Goal: Information Seeking & Learning: Check status

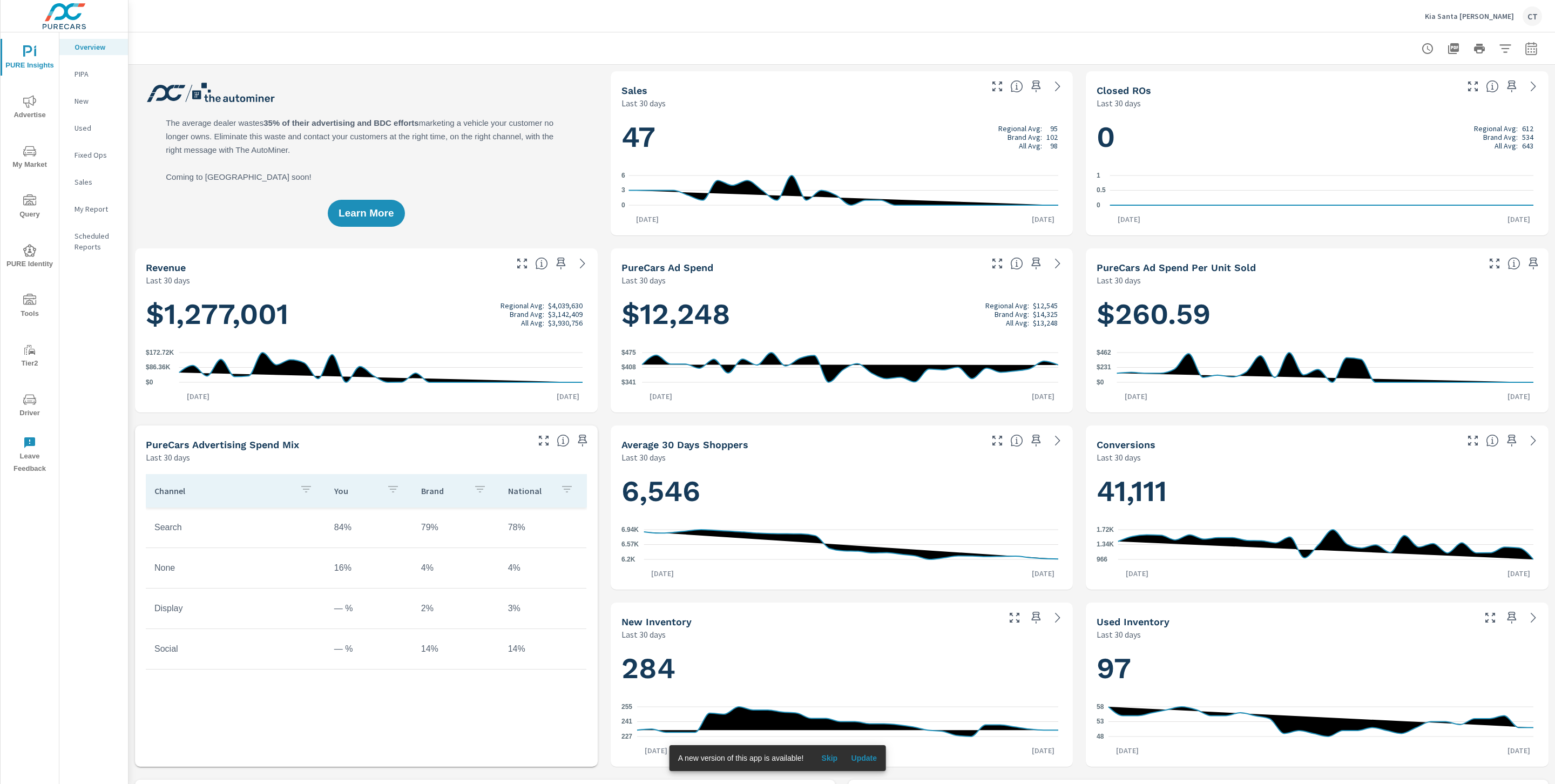
scroll to position [1, 0]
click at [27, 62] on span "PURE Insights" at bounding box center [30, 59] width 52 height 27
click at [24, 103] on icon "nav menu" at bounding box center [29, 101] width 13 height 13
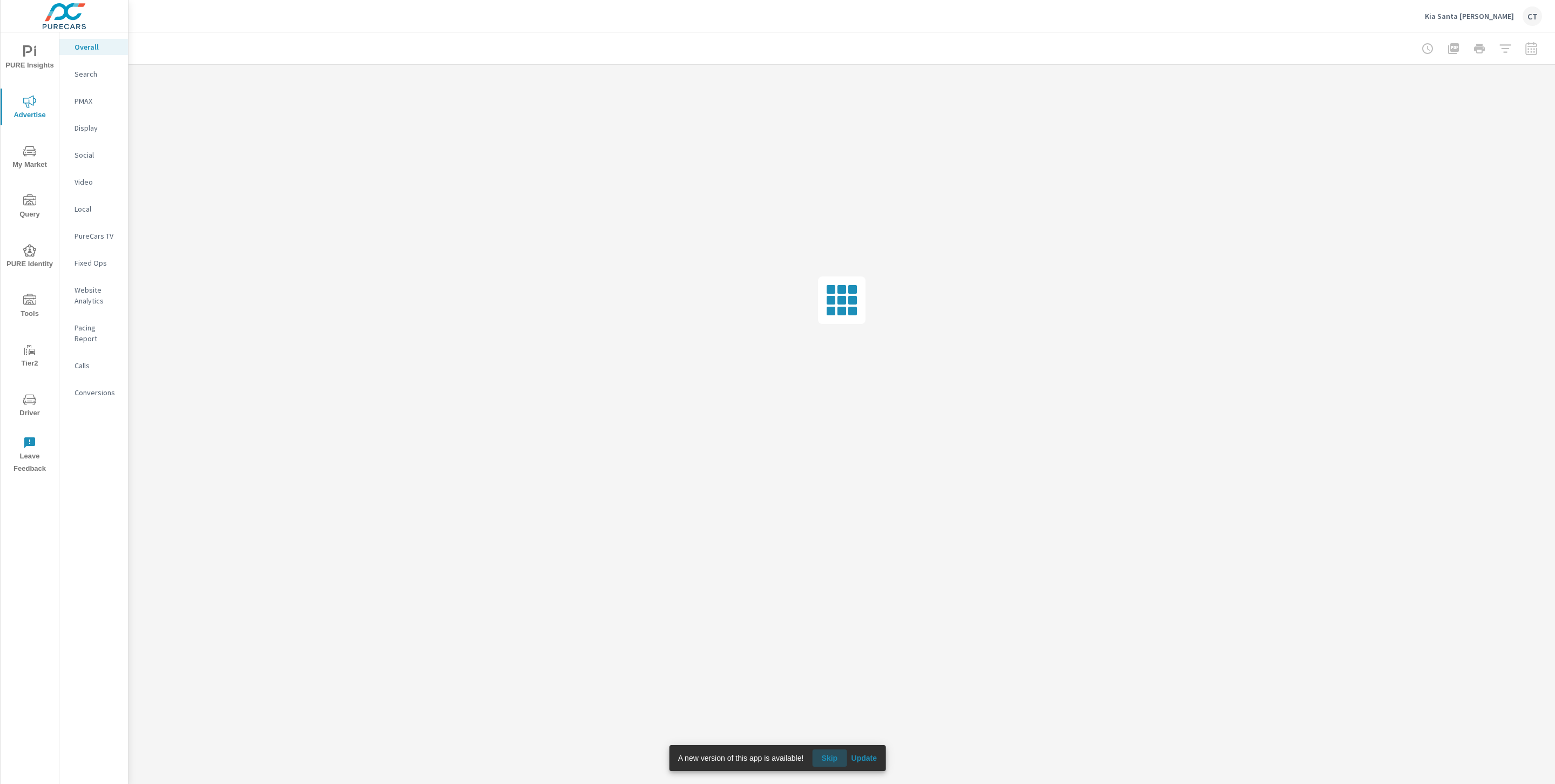
click at [832, 759] on span "Skip" at bounding box center [829, 758] width 26 height 10
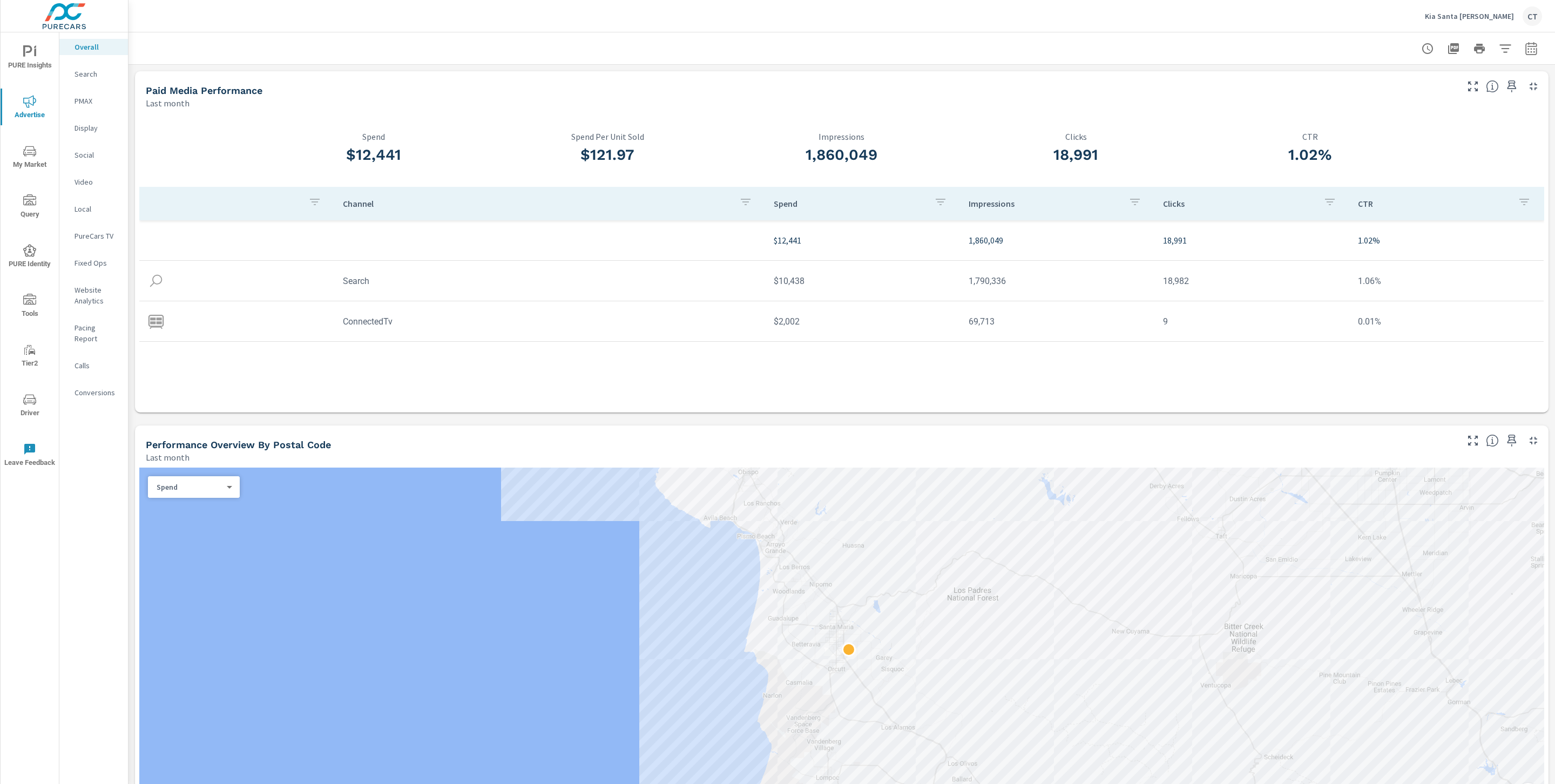
drag, startPoint x: 97, startPoint y: 226, endPoint x: 96, endPoint y: 232, distance: 6.1
click at [97, 226] on nav "Overall Search PMAX Display Social Video Local PureCars TV Fixed Ops Website An…" at bounding box center [94, 224] width 69 height 383
click at [97, 233] on p "PureCars TV" at bounding box center [97, 236] width 45 height 11
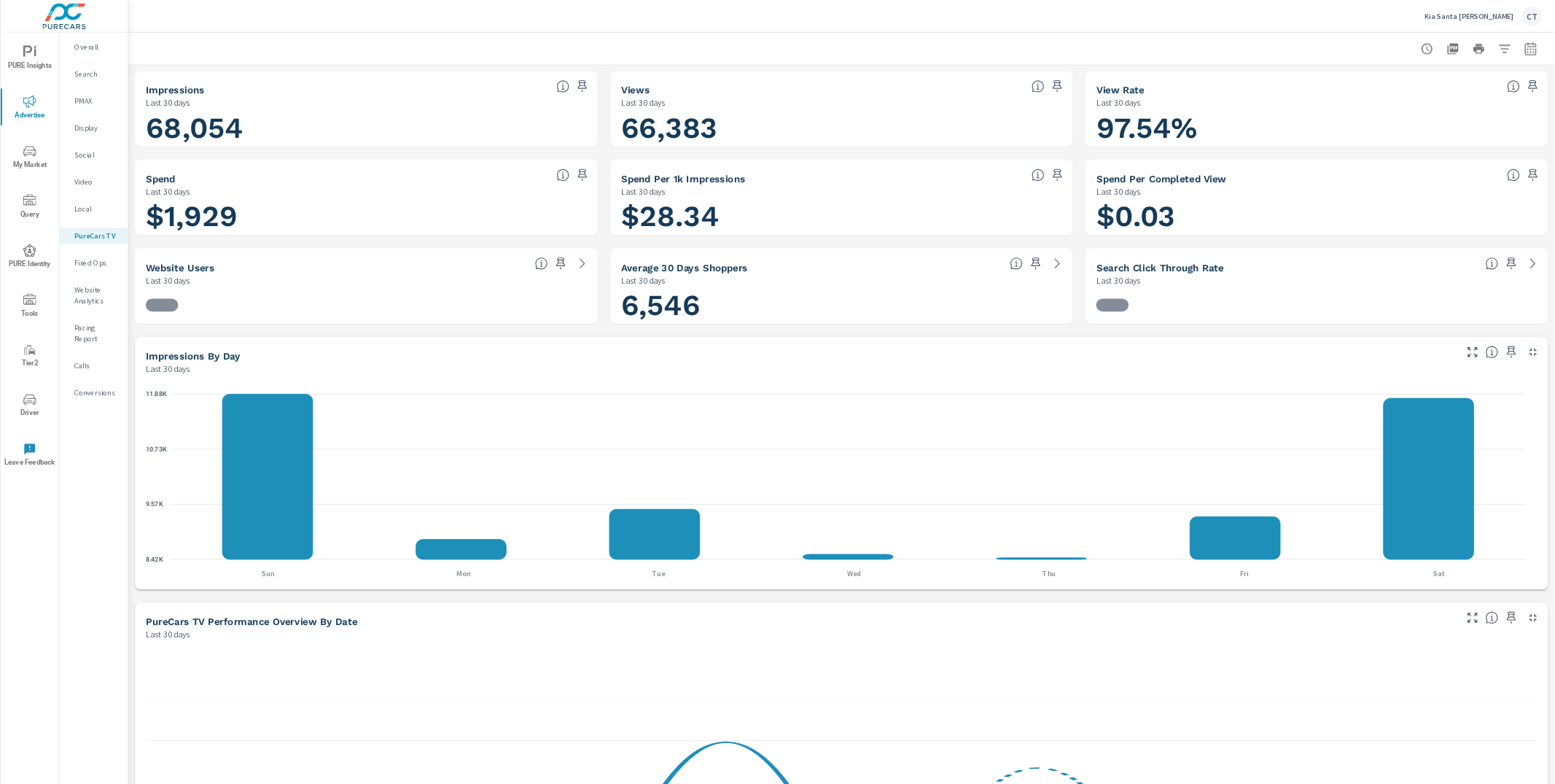
scroll to position [1, 0]
click at [120, 141] on p "PMAX" at bounding box center [130, 136] width 60 height 15
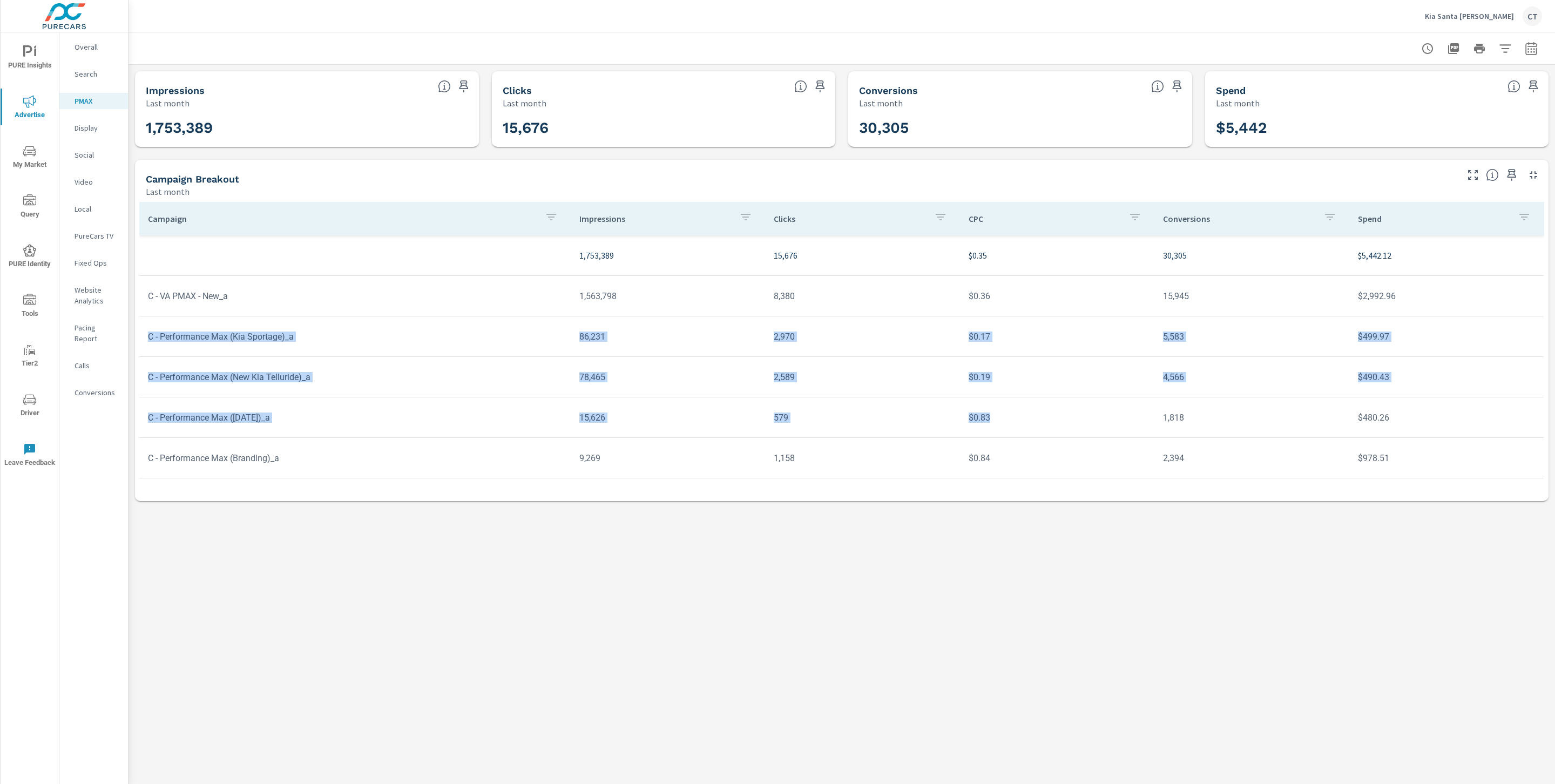
drag, startPoint x: 1000, startPoint y: 415, endPoint x: 141, endPoint y: 336, distance: 862.6
click at [141, 336] on tbody "1,753,389 15,676 $0.35 30,305 $5,442.12 C - VA PMAX - New_a 1,563,798 8,380 $0.…" at bounding box center [841, 357] width 1405 height 243
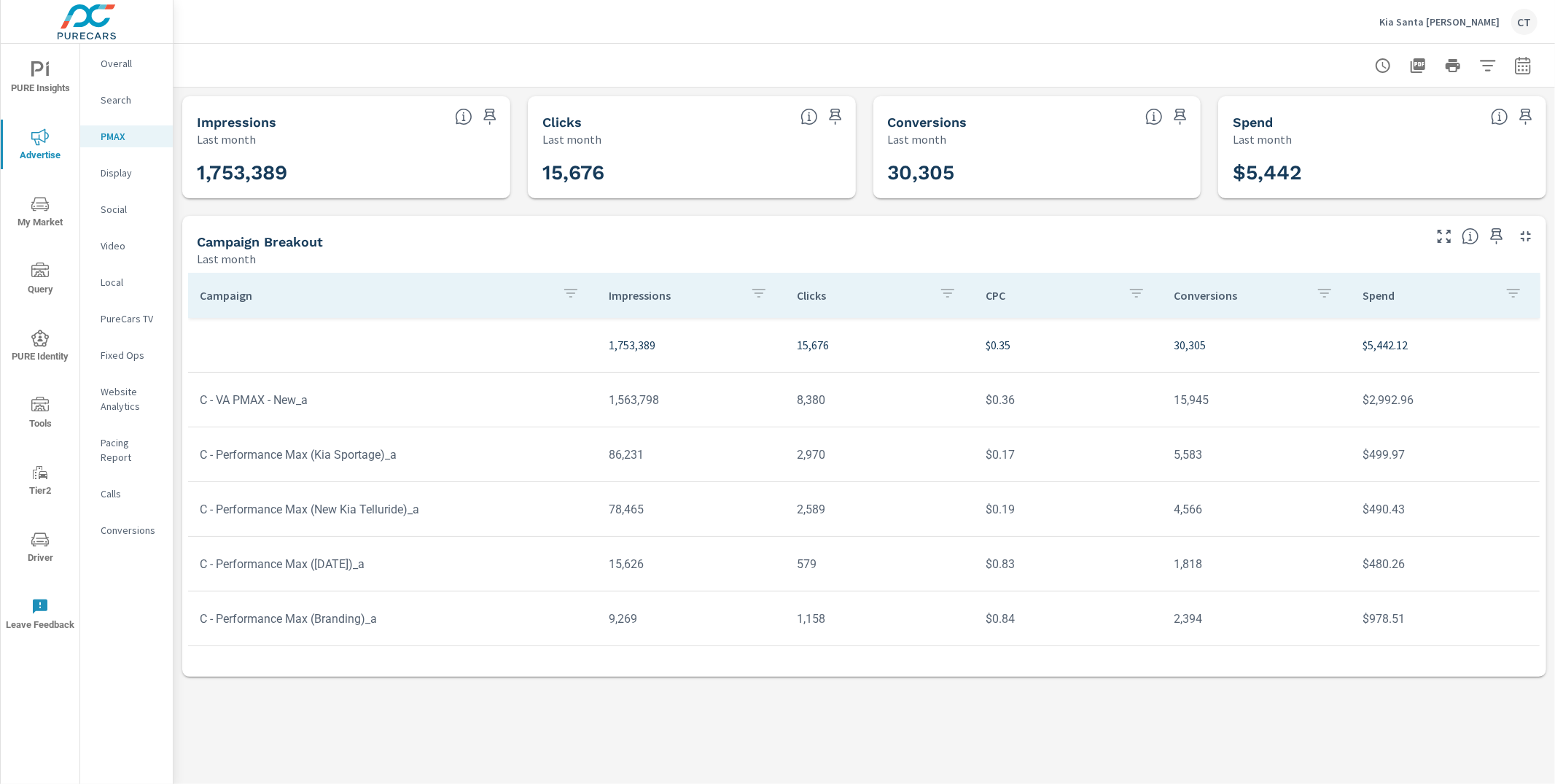
click at [1436, 533] on tr "C - Performance Max (New Kia Telluride)_a 78,465 2,589 $0.19 4,566 $490.43" at bounding box center [864, 509] width 1351 height 55
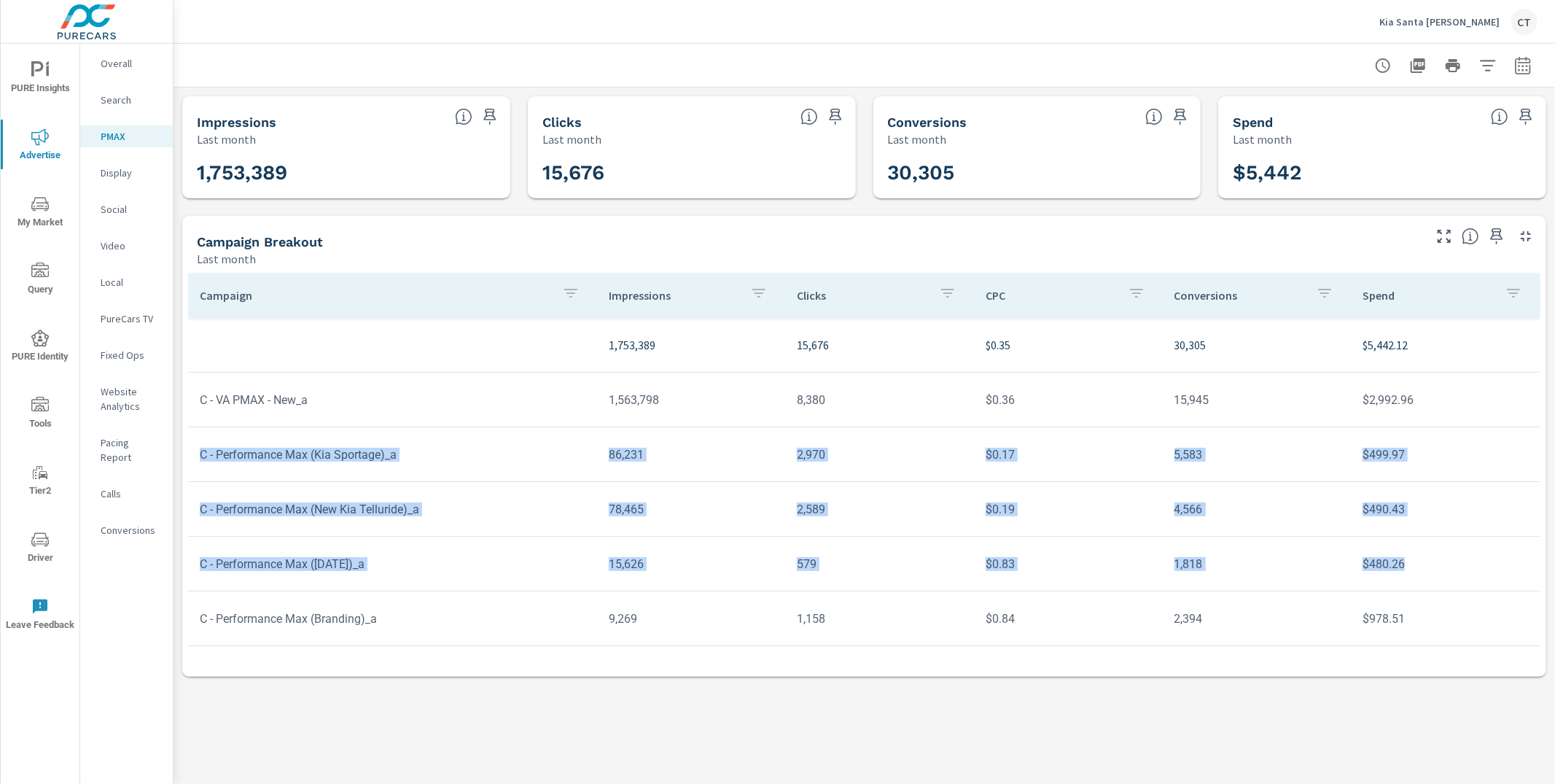
drag, startPoint x: 1361, startPoint y: 554, endPoint x: 192, endPoint y: 460, distance: 1172.8
click at [192, 460] on tbody "1,753,389 15,676 $0.35 30,305 $5,442.12 C - VA PMAX - New_a 1,563,798 8,380 $0.…" at bounding box center [864, 482] width 1352 height 328
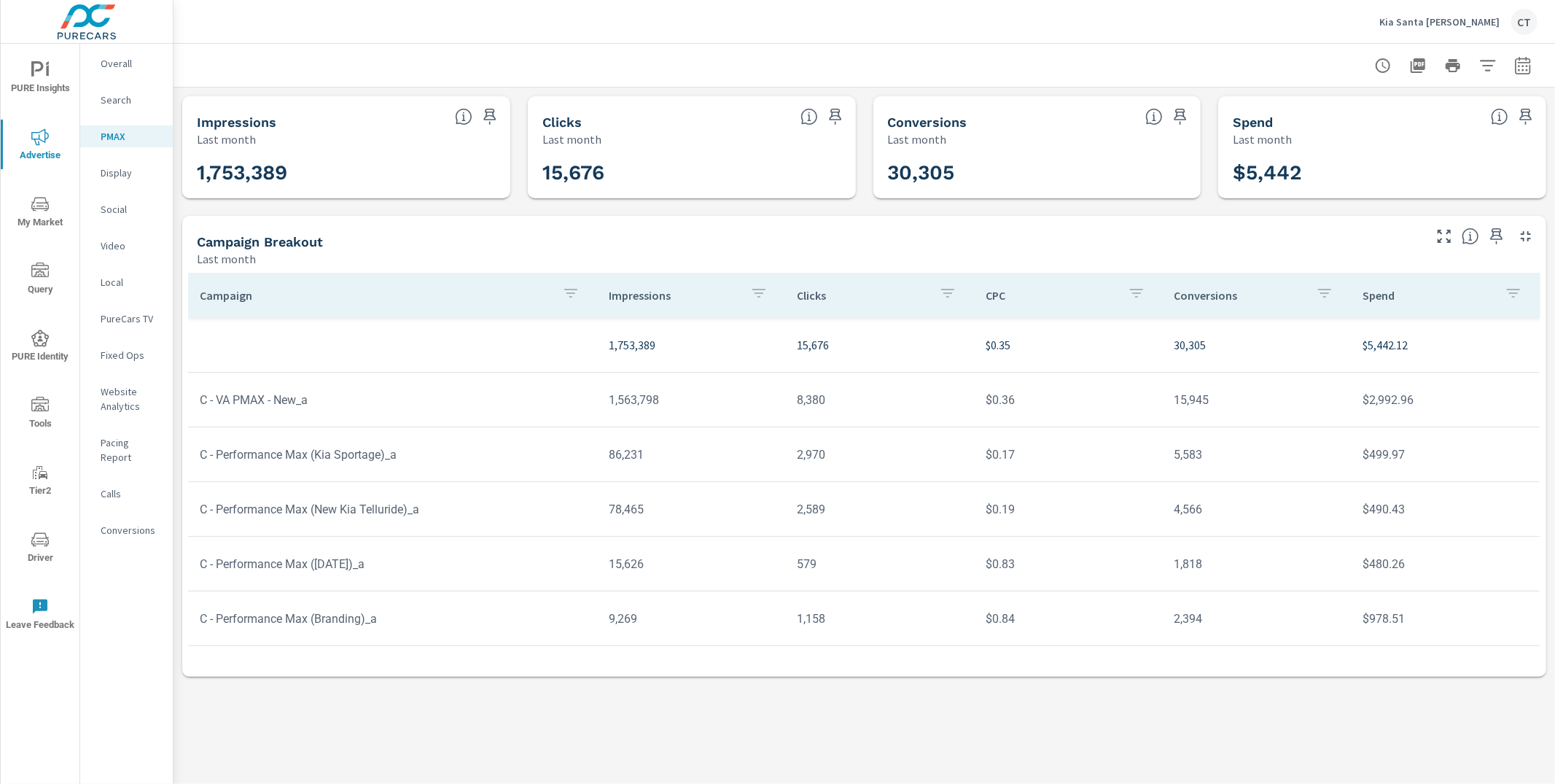
drag, startPoint x: 285, startPoint y: 212, endPoint x: 185, endPoint y: 189, distance: 102.6
click at [286, 212] on div "Impressions Last month 1,753,389 Clicks Last month 15,676 Conversions Last mont…" at bounding box center [864, 385] width 1381 height 597
click at [124, 101] on p "Search" at bounding box center [130, 100] width 60 height 15
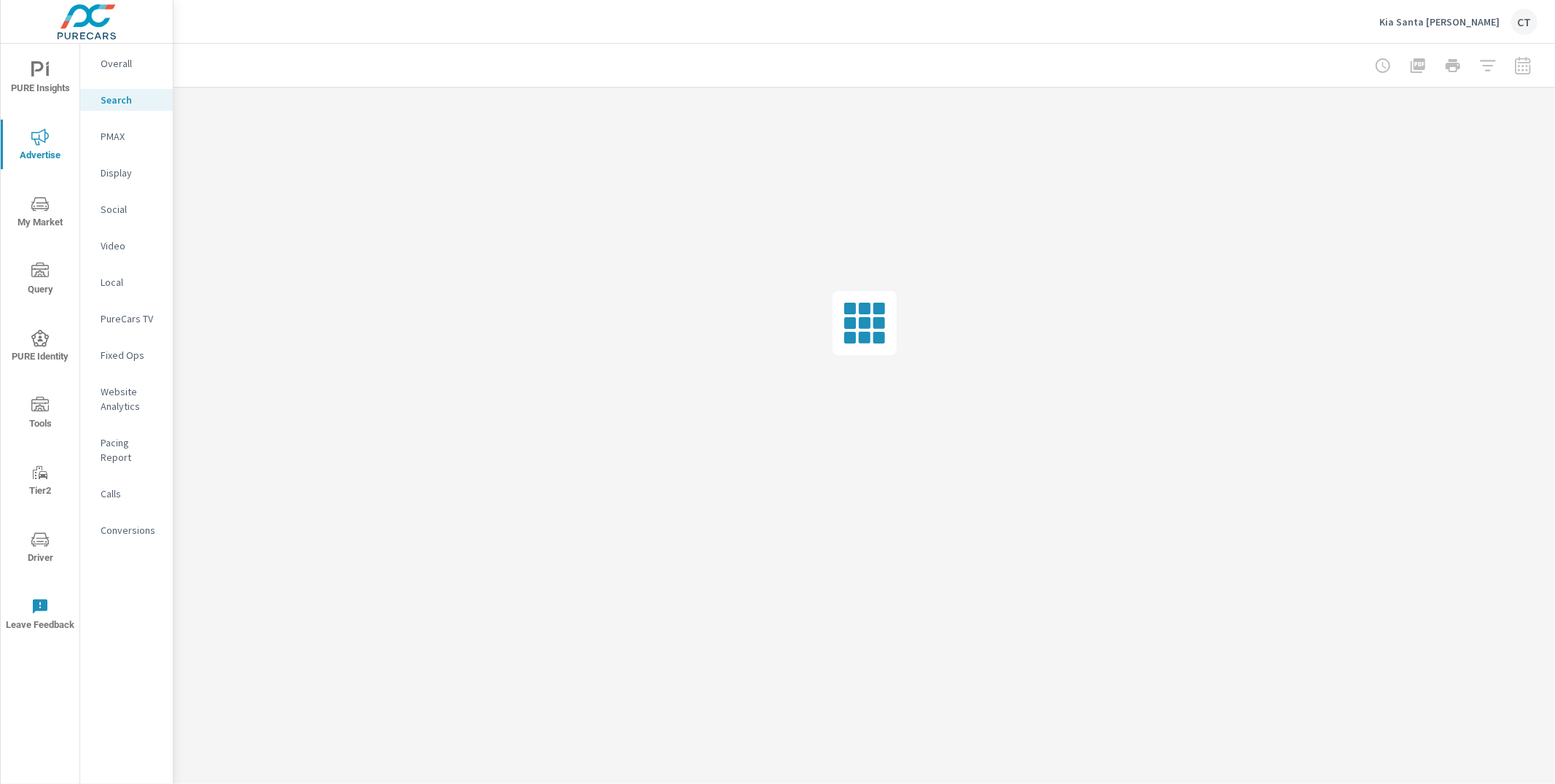
click at [123, 195] on nav "Overall Search PMAX Display Social Video Local PureCars TV Fixed Ops Website An…" at bounding box center [126, 302] width 93 height 518
click at [121, 198] on div "Social" at bounding box center [126, 209] width 93 height 22
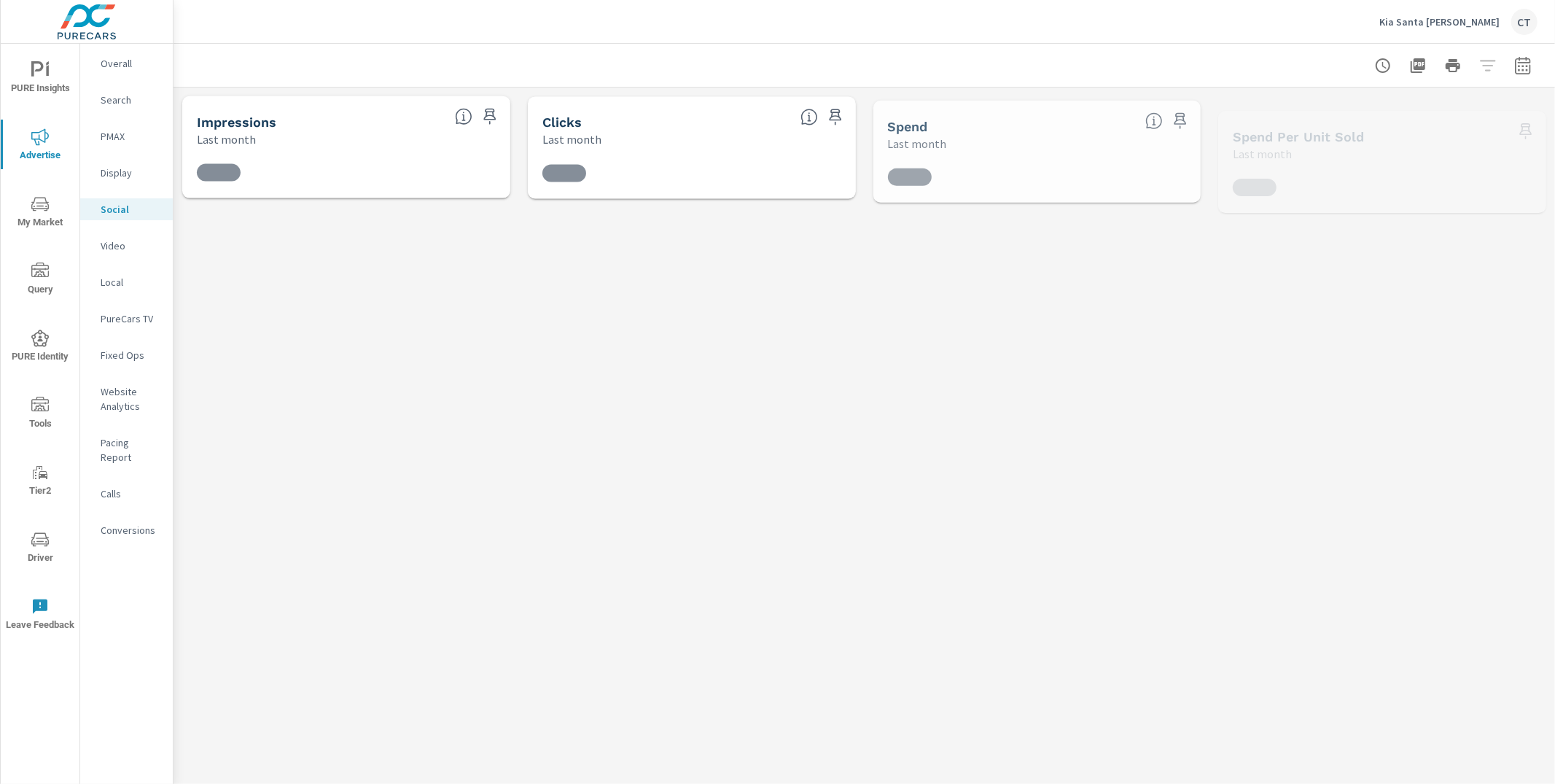
click at [46, 528] on button "Driver" at bounding box center [40, 546] width 79 height 50
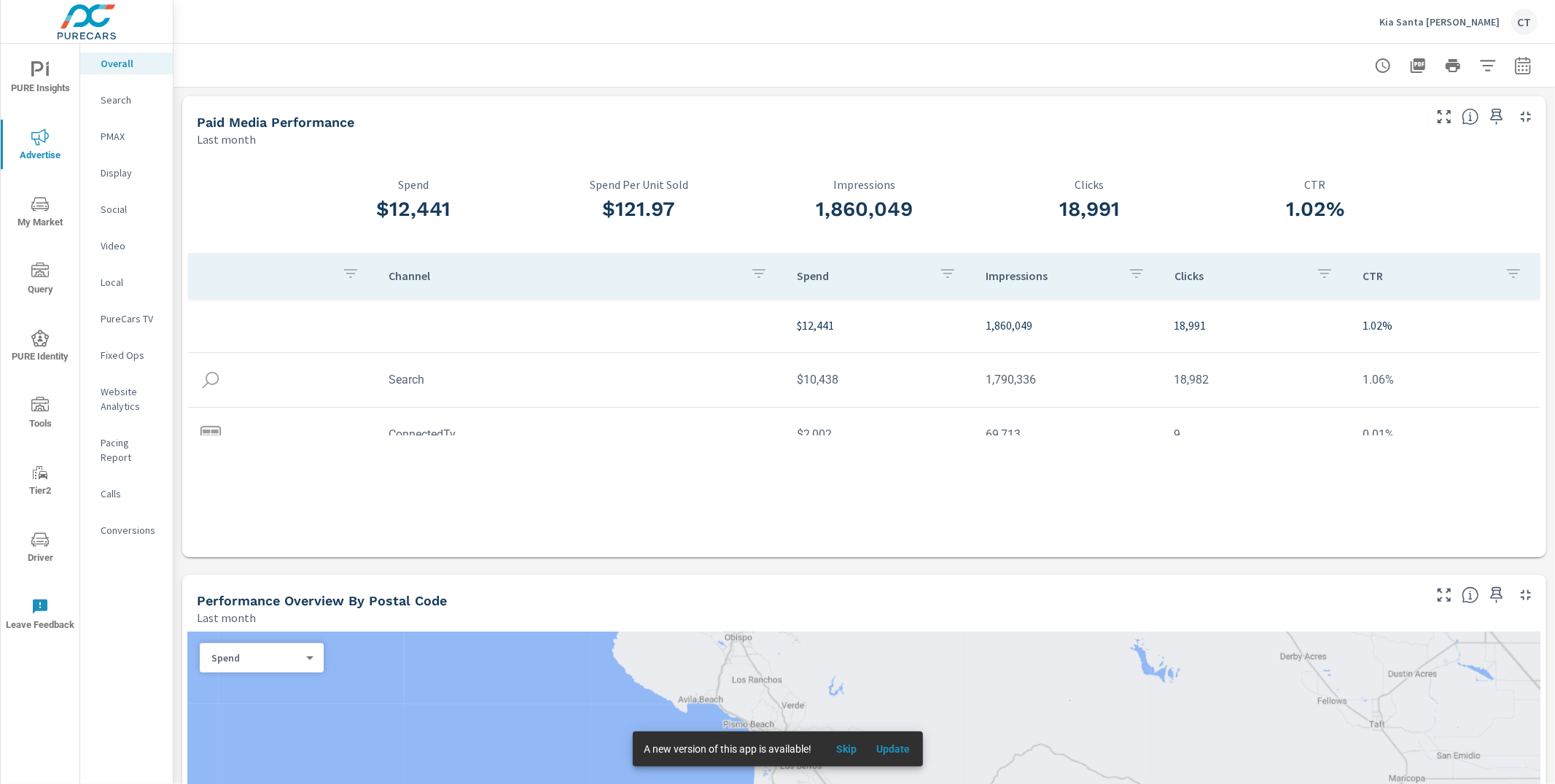
click at [1515, 59] on icon "button" at bounding box center [1522, 64] width 15 height 17
click at [1388, 126] on select "Custom Yesterday Last week Last 7 days Last 14 days Last 30 days Last 45 days L…" at bounding box center [1394, 126] width 146 height 29
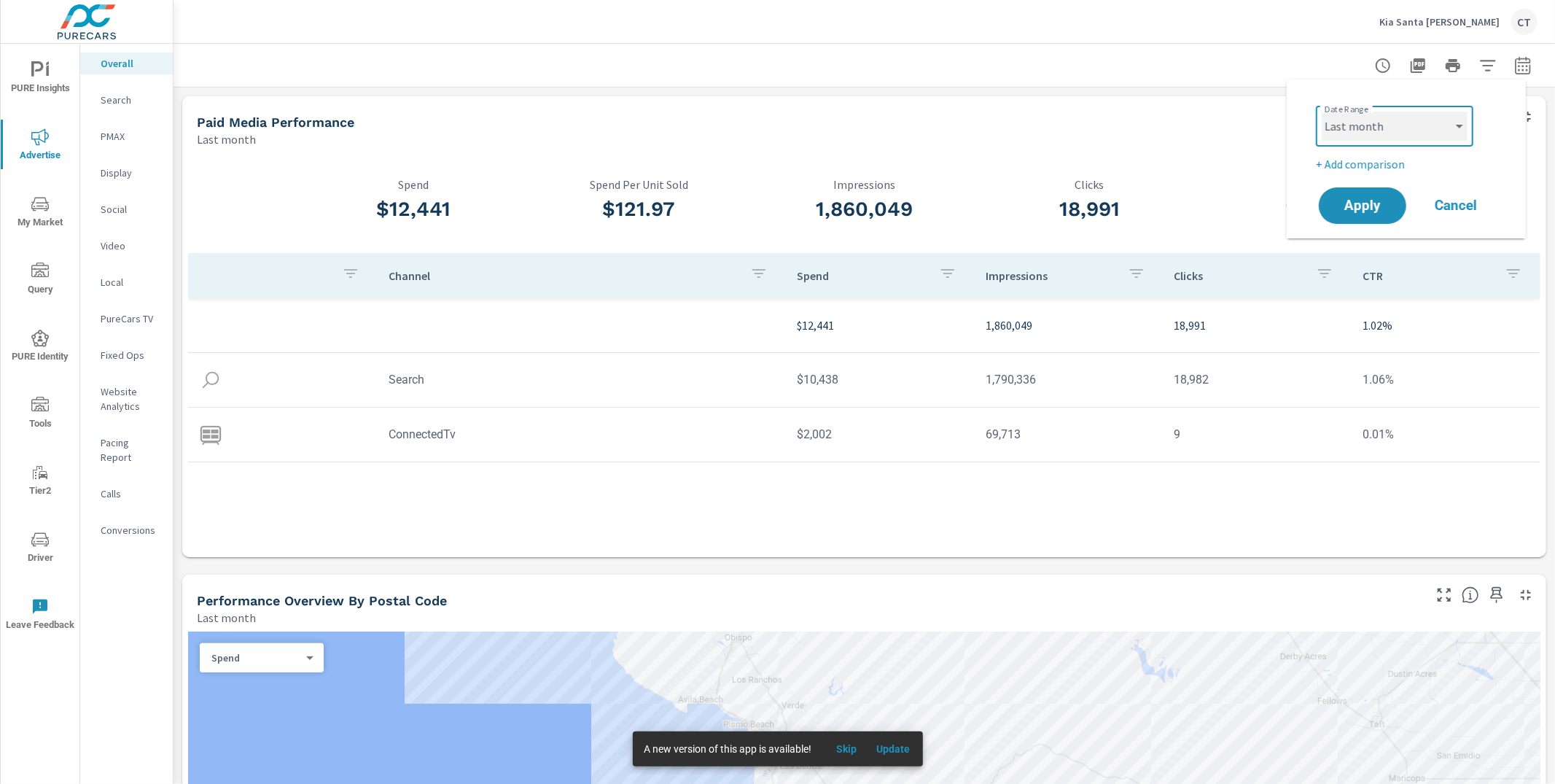
select select "Last 90 days"
click at [1377, 199] on span "Apply" at bounding box center [1362, 205] width 59 height 14
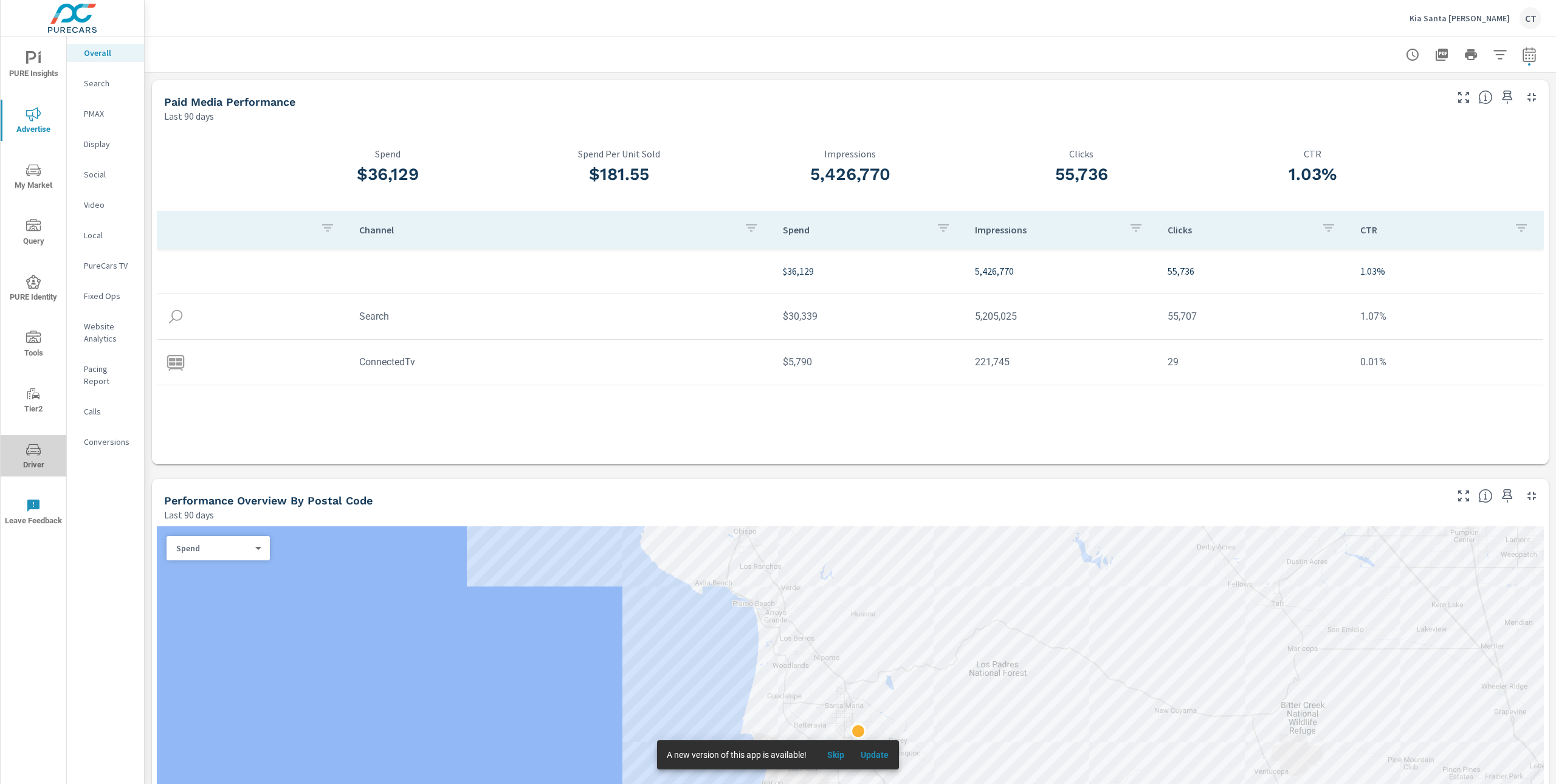
click at [28, 454] on icon "nav menu" at bounding box center [33, 449] width 14 height 12
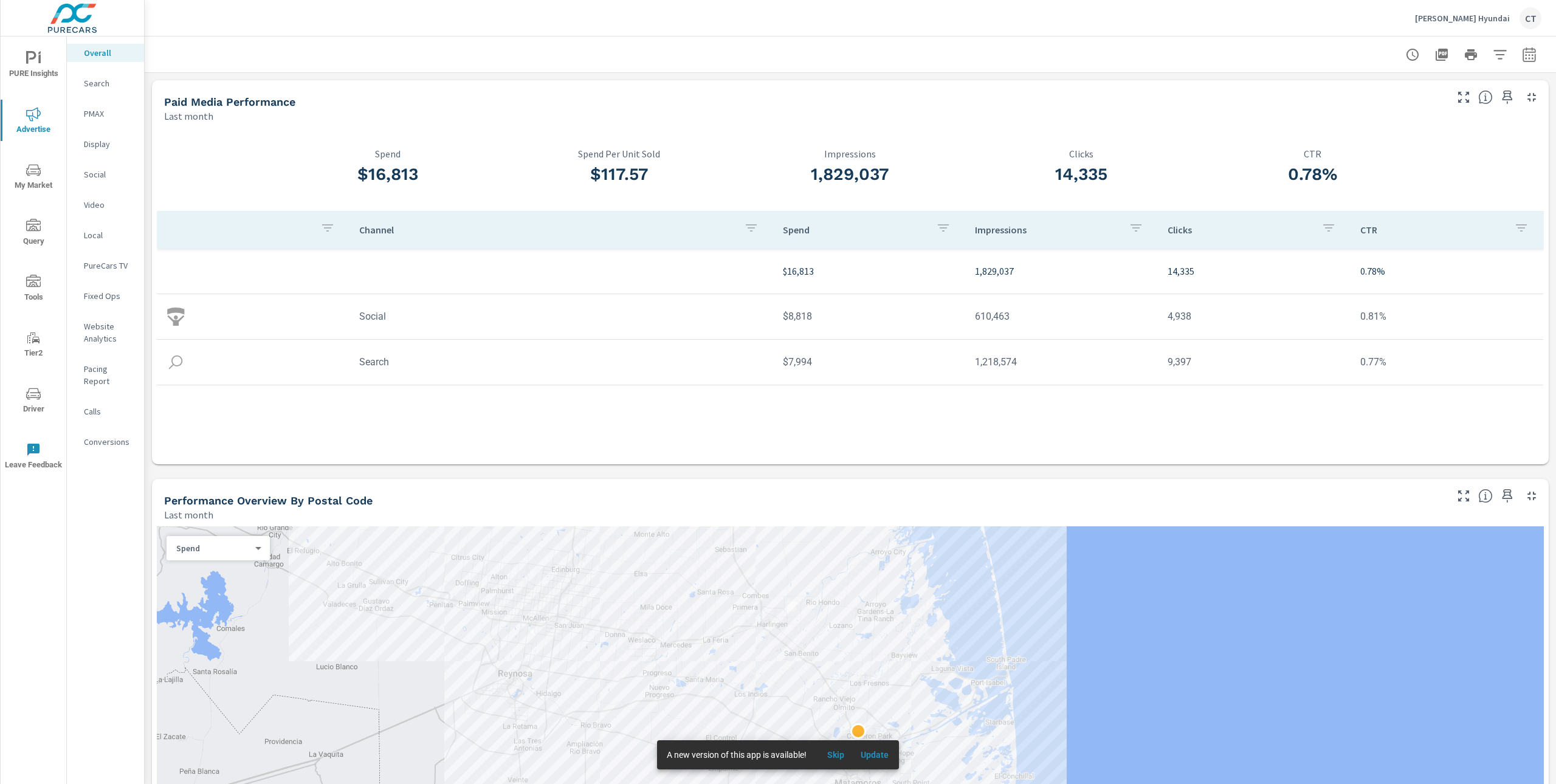
click at [107, 175] on p "Social" at bounding box center [109, 175] width 50 height 12
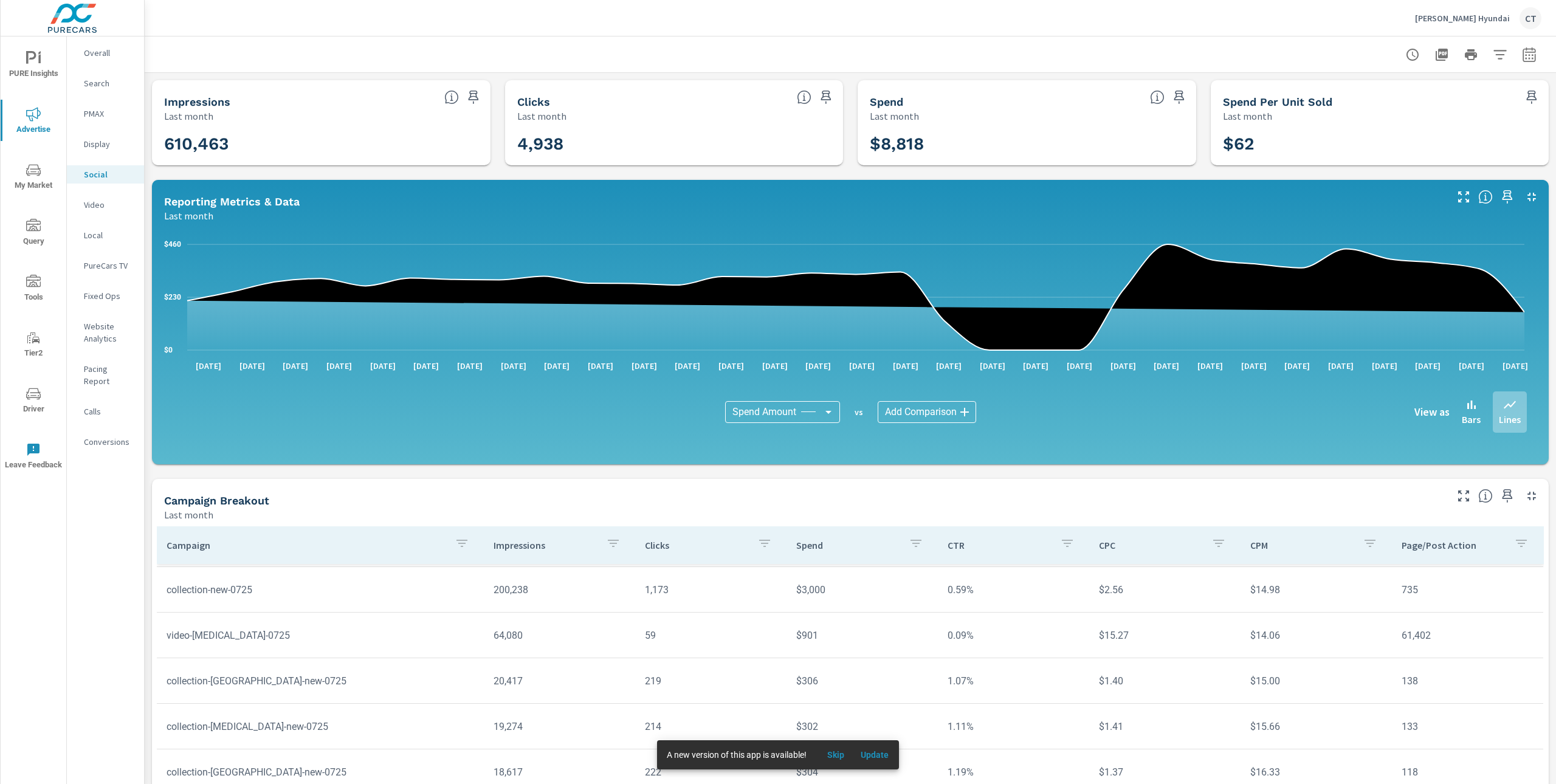
scroll to position [86, 0]
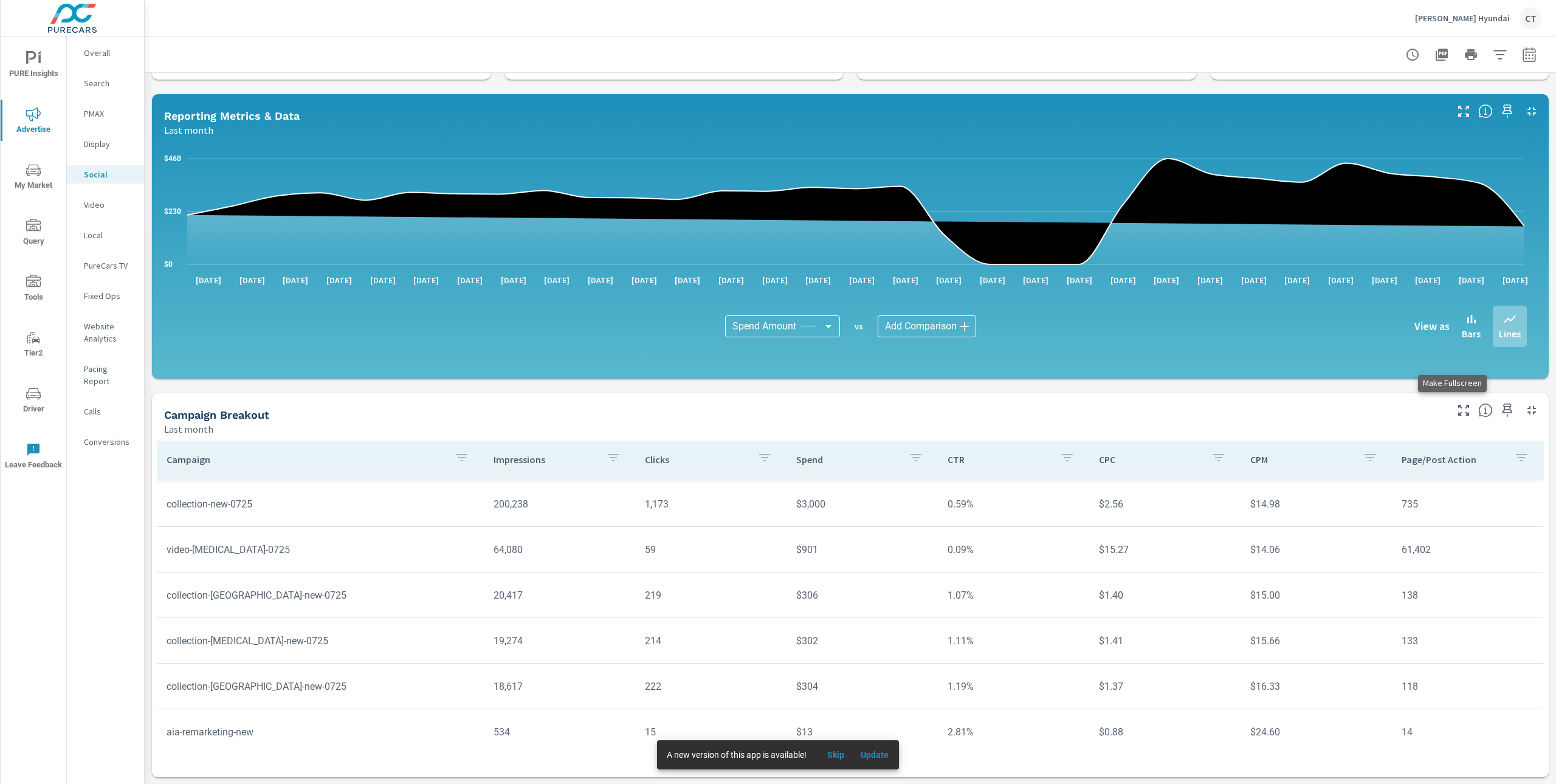
click at [1456, 414] on icon "button" at bounding box center [1463, 410] width 14 height 14
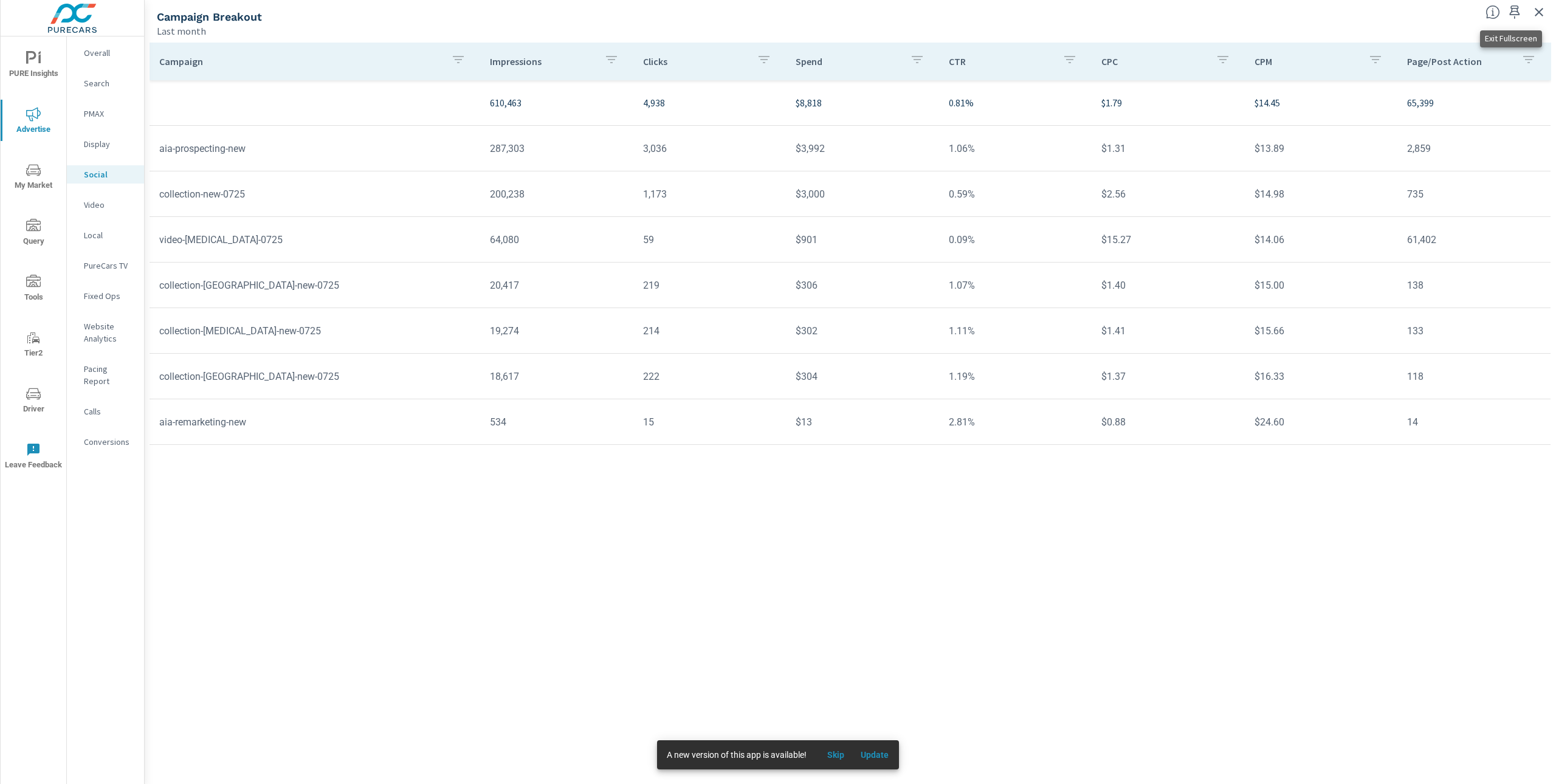
click at [1537, 8] on icon "button" at bounding box center [1538, 12] width 14 height 14
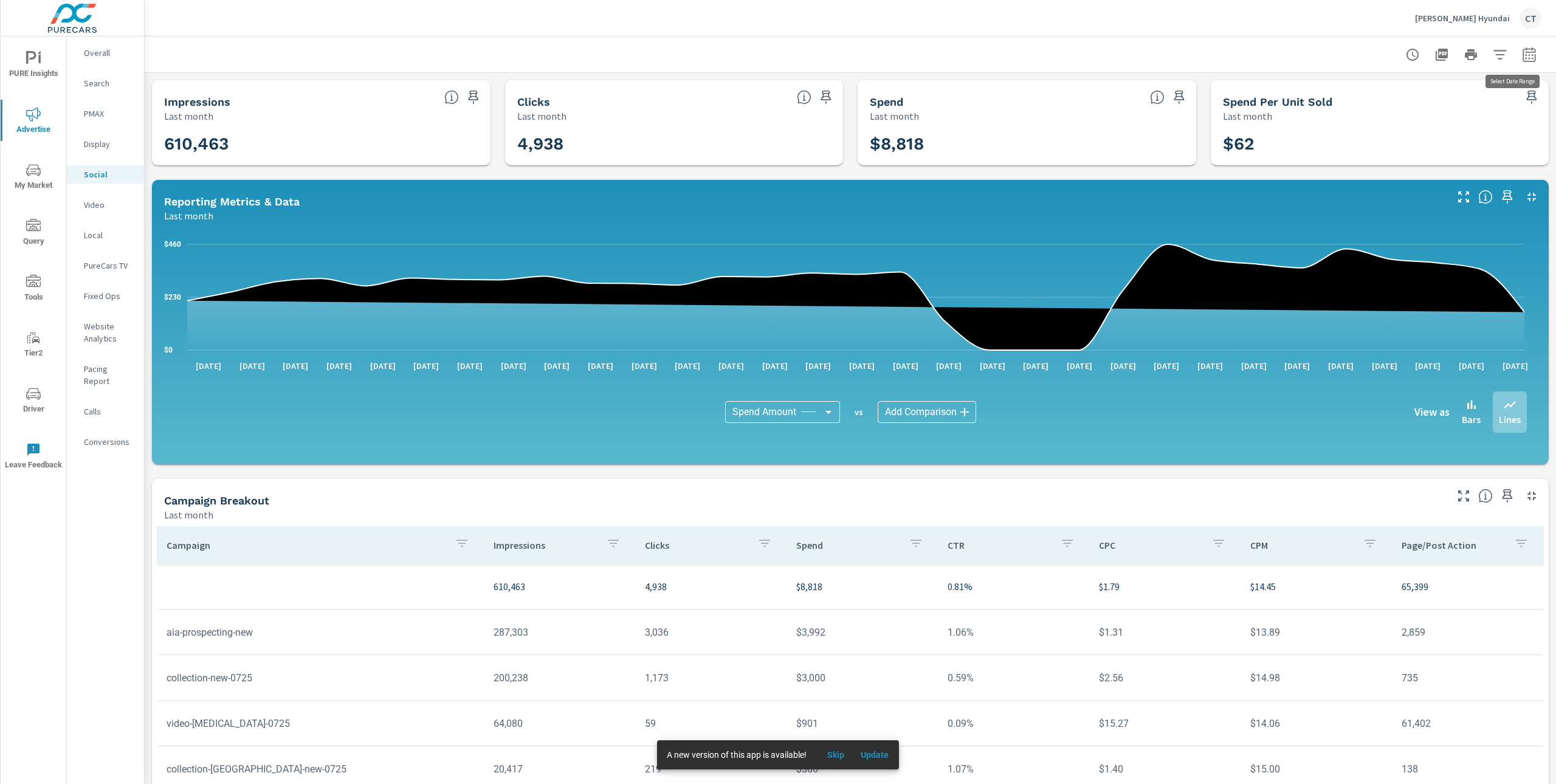
click at [1517, 52] on button "button" at bounding box center [1530, 55] width 24 height 24
click at [1445, 101] on select "Custom Yesterday Last week Last 7 days Last 14 days Last 30 days Last 45 days L…" at bounding box center [1419, 105] width 122 height 24
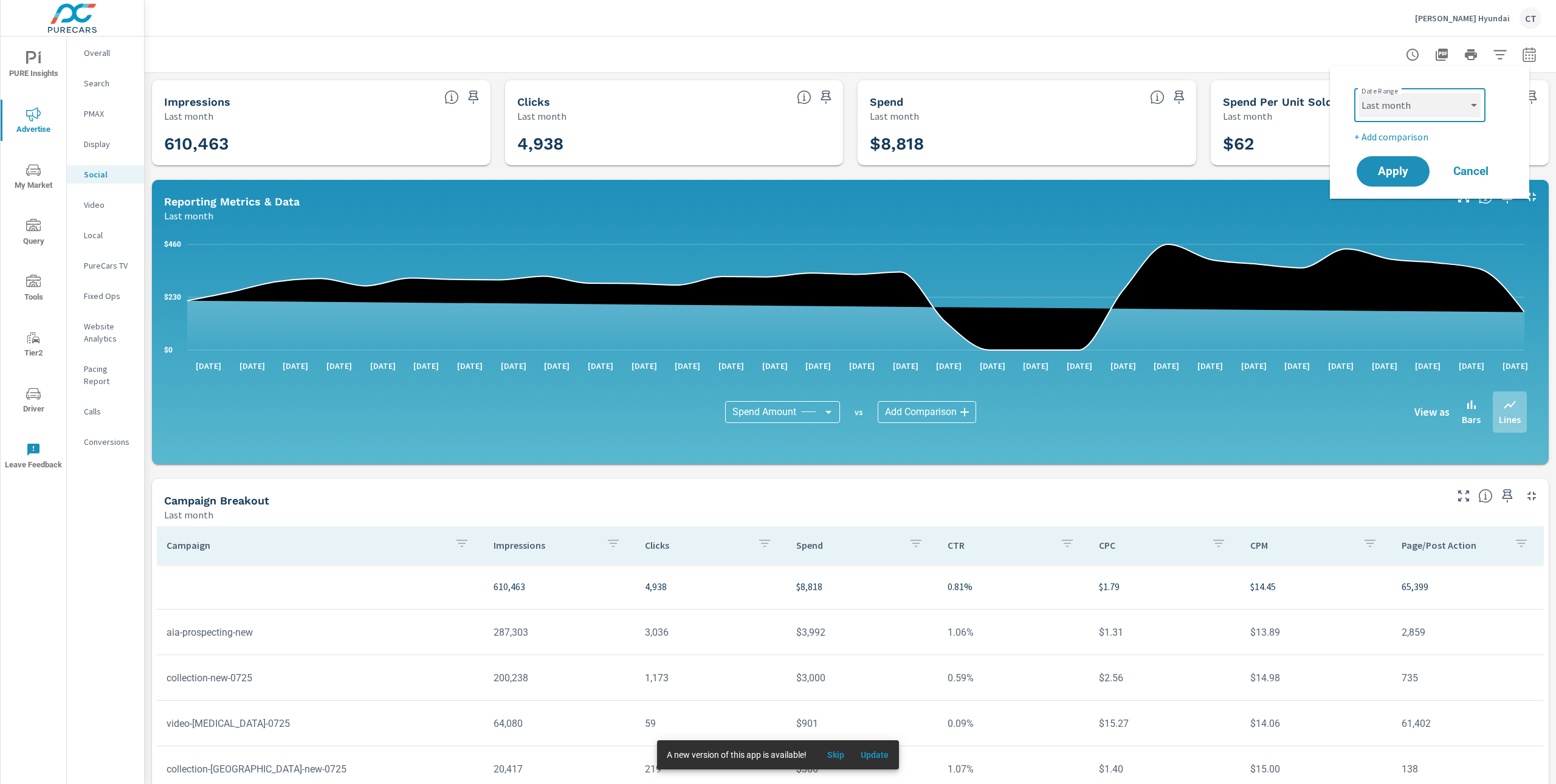
select select "Month to date"
click at [1395, 156] on button "Apply" at bounding box center [1393, 171] width 75 height 32
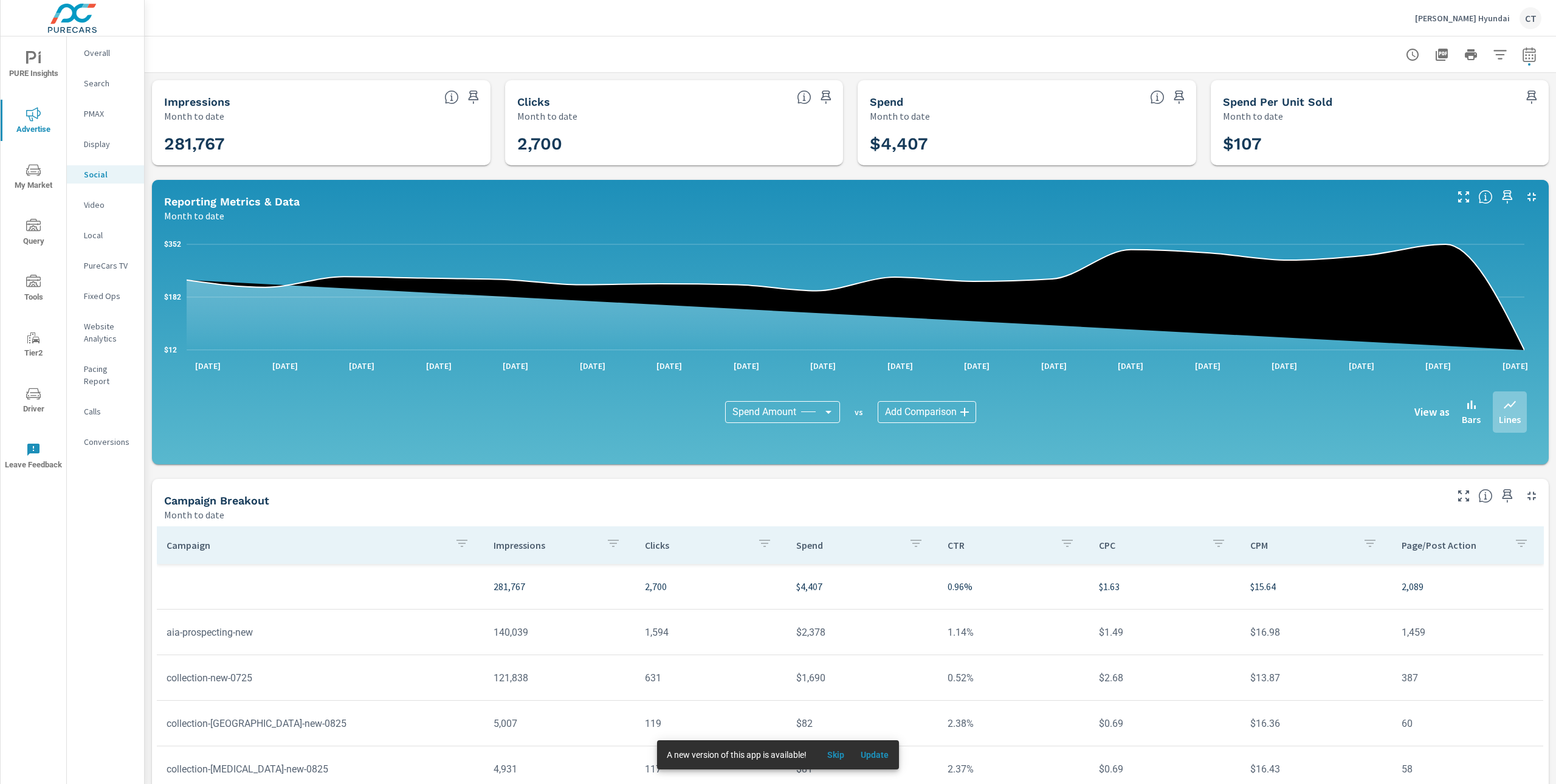
scroll to position [86, 0]
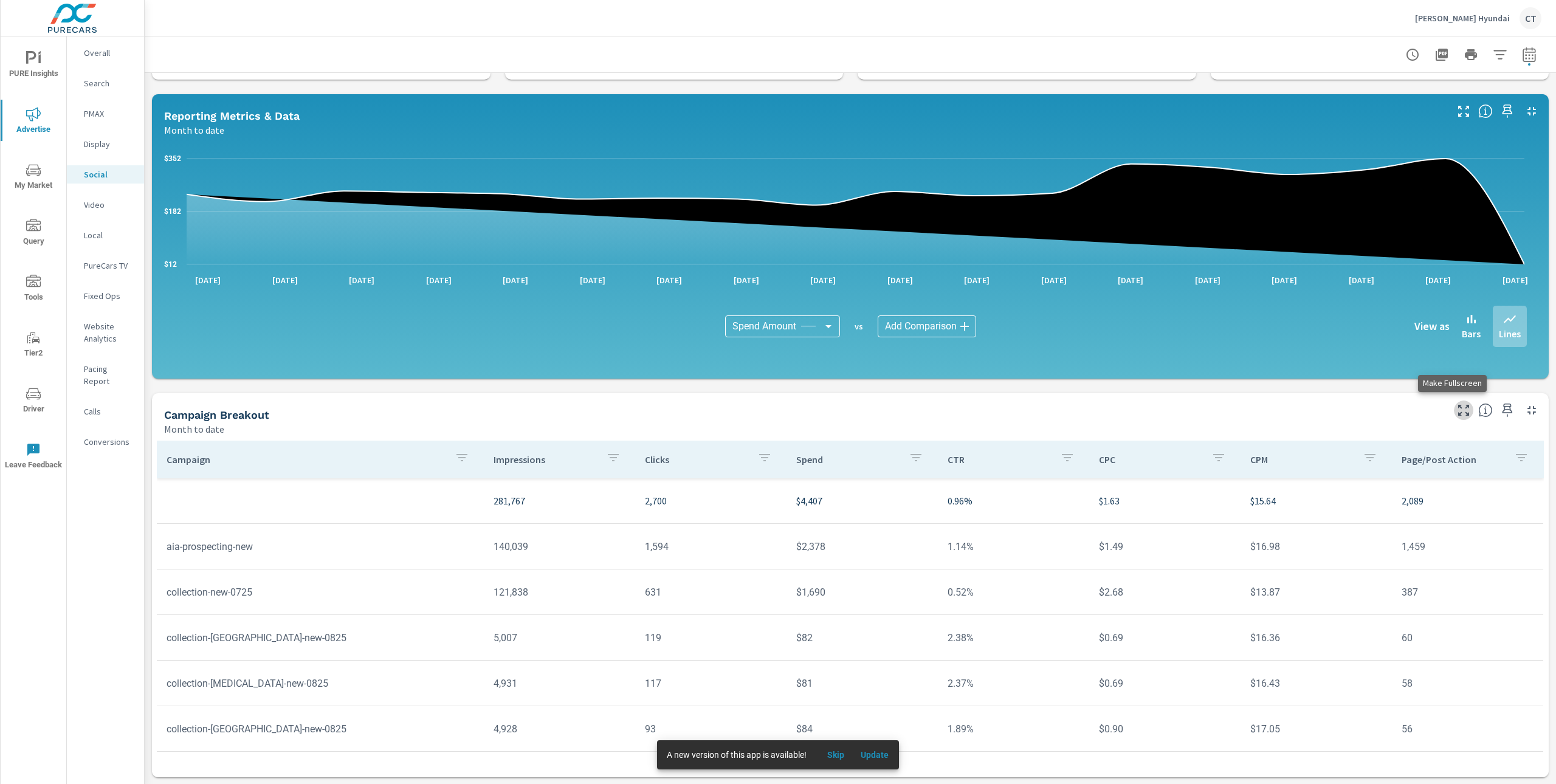
click at [1456, 412] on icon "button" at bounding box center [1463, 410] width 14 height 14
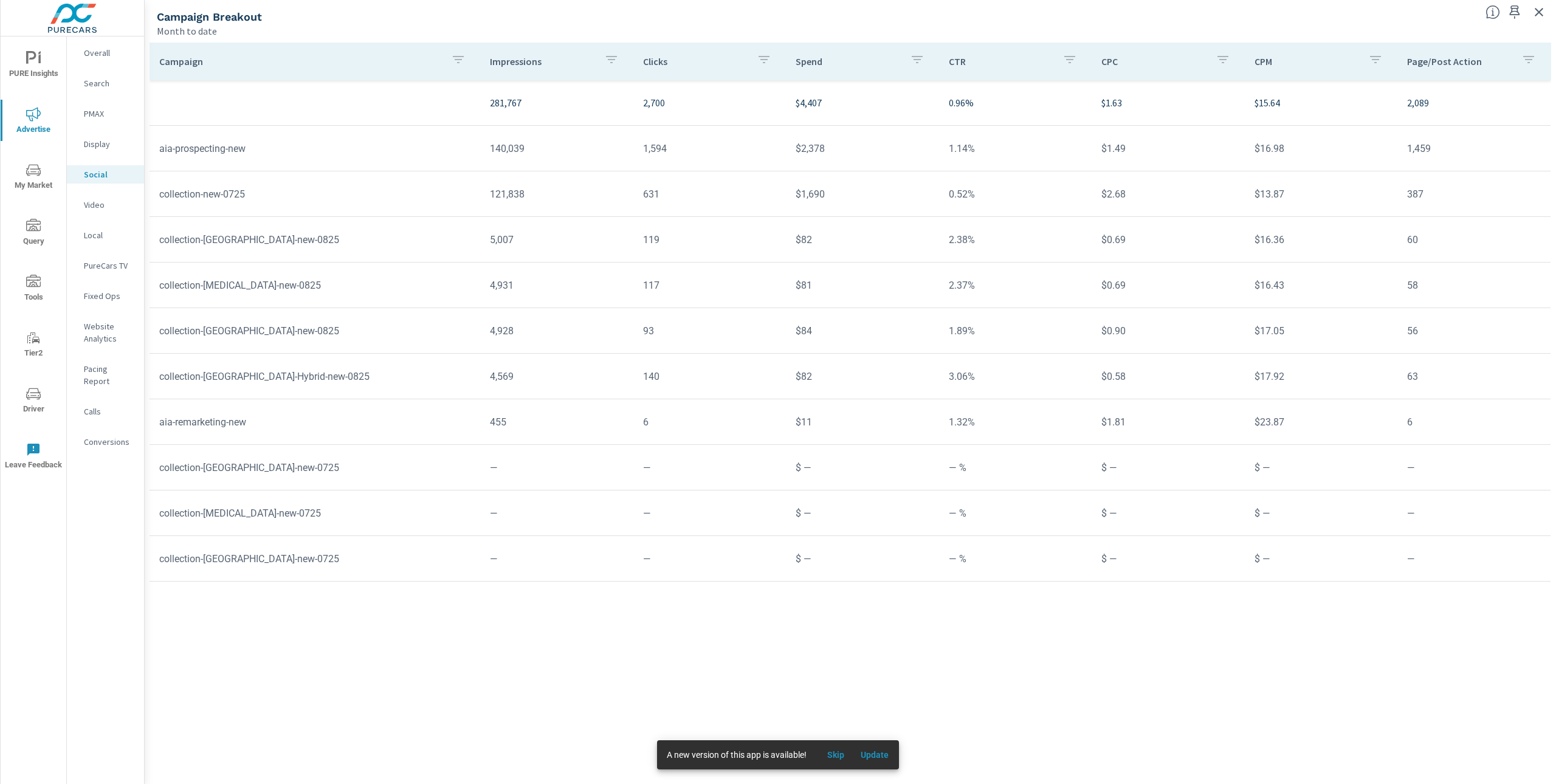
drag, startPoint x: 1360, startPoint y: 732, endPoint x: 1390, endPoint y: 734, distance: 30.1
click at [1360, 732] on div "Campaign Impressions Clicks Spend CTR CPC CPM Page/Post Action 281,767 2,700 $4…" at bounding box center [850, 402] width 1402 height 719
click at [465, 60] on icon "button" at bounding box center [458, 59] width 14 height 14
click at [433, 147] on input "Search" at bounding box center [461, 144] width 139 height 24
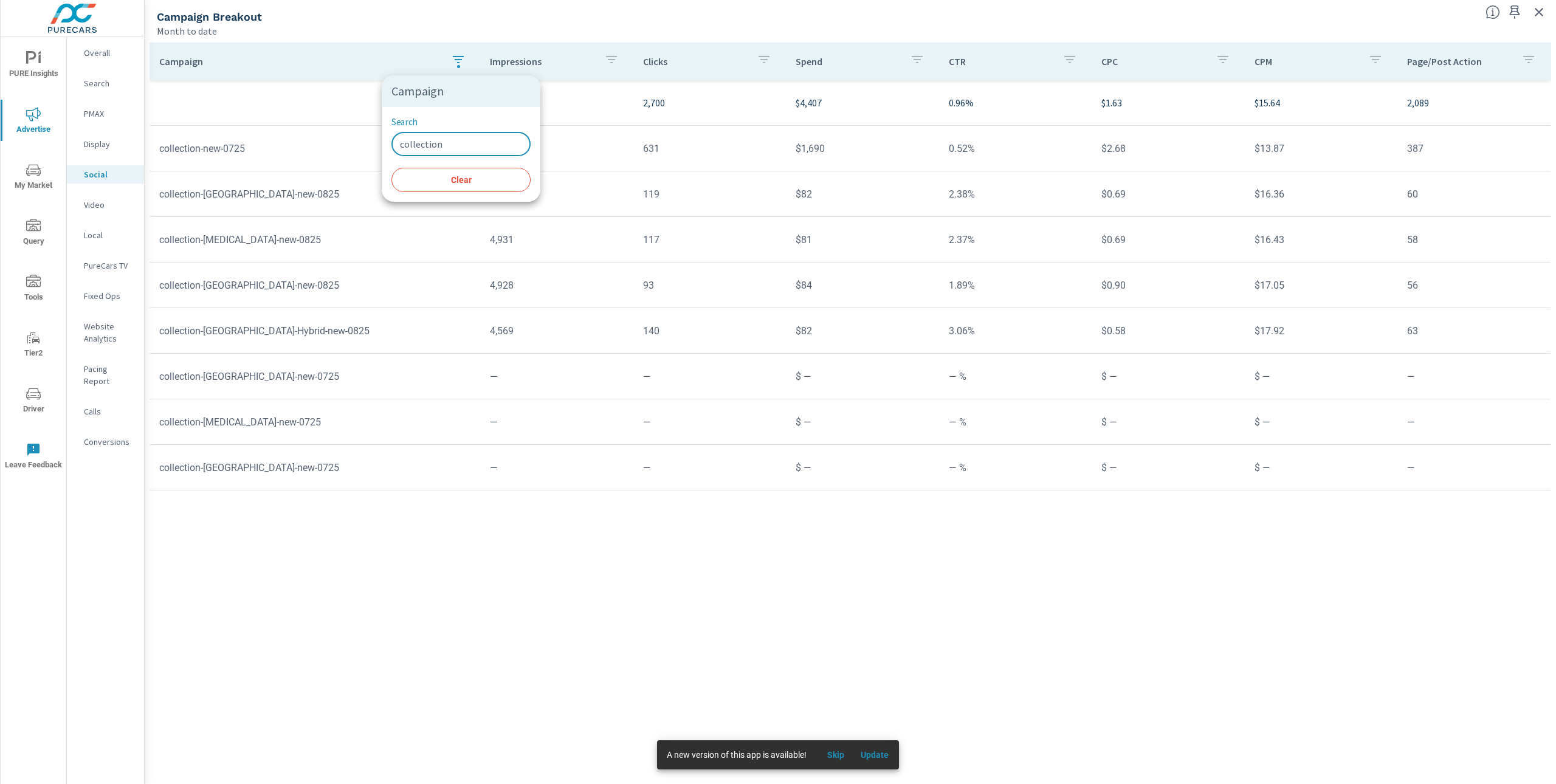
type input "collection"
